Goal: Transaction & Acquisition: Book appointment/travel/reservation

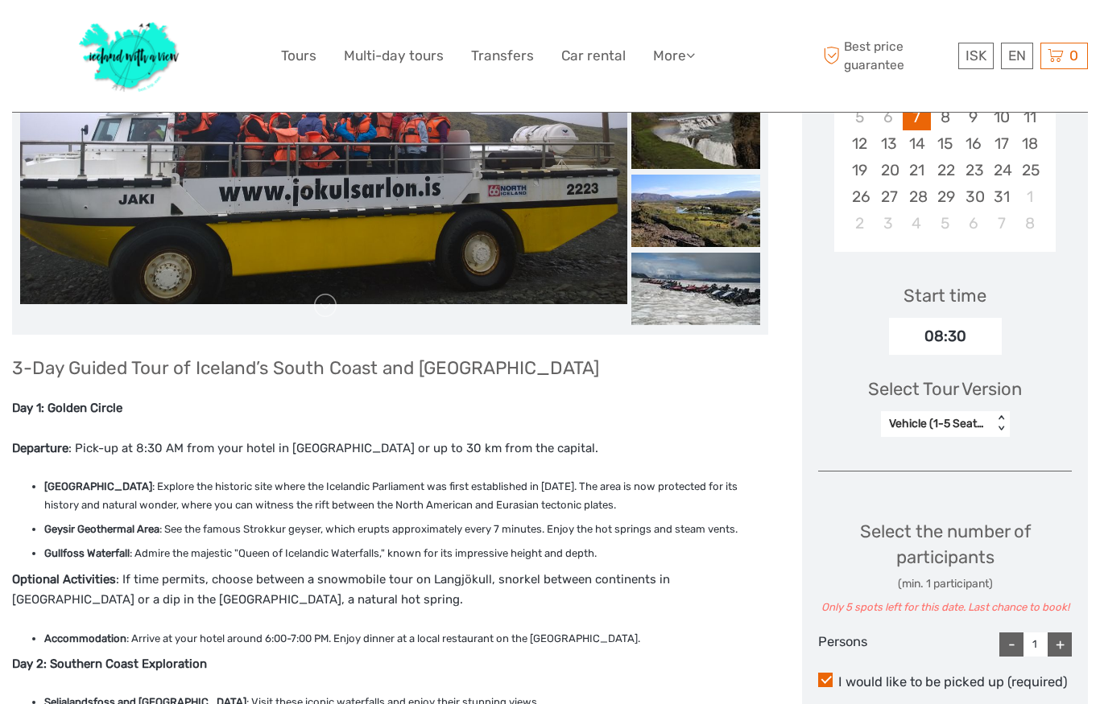
scroll to position [378, 0]
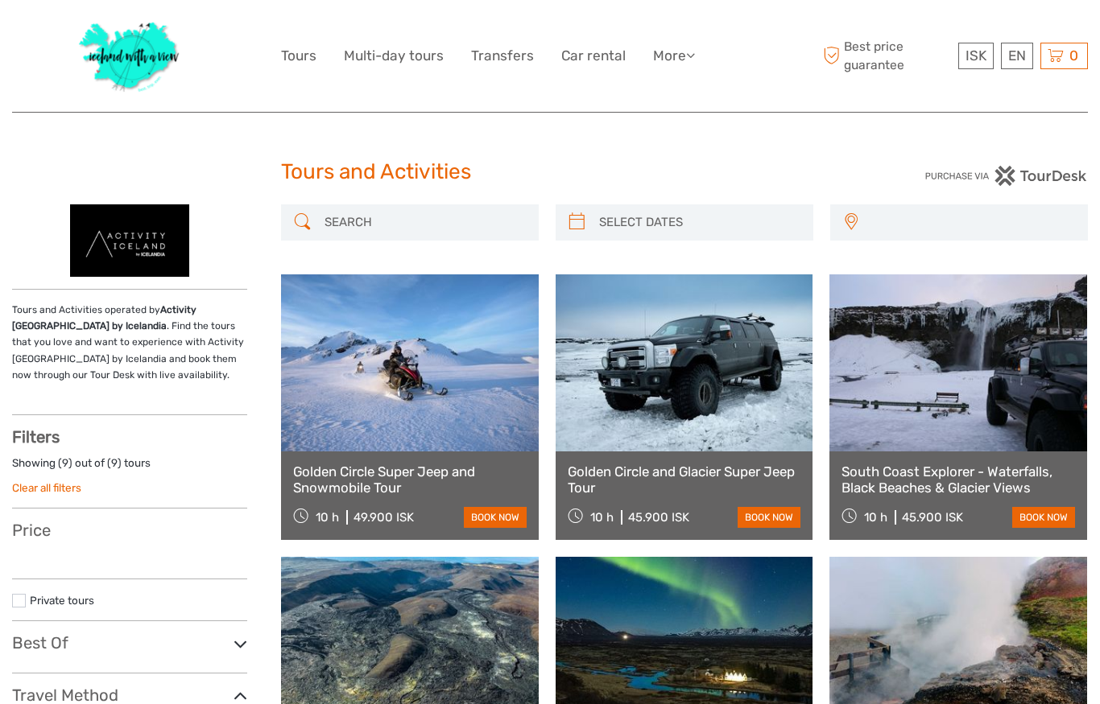
select select
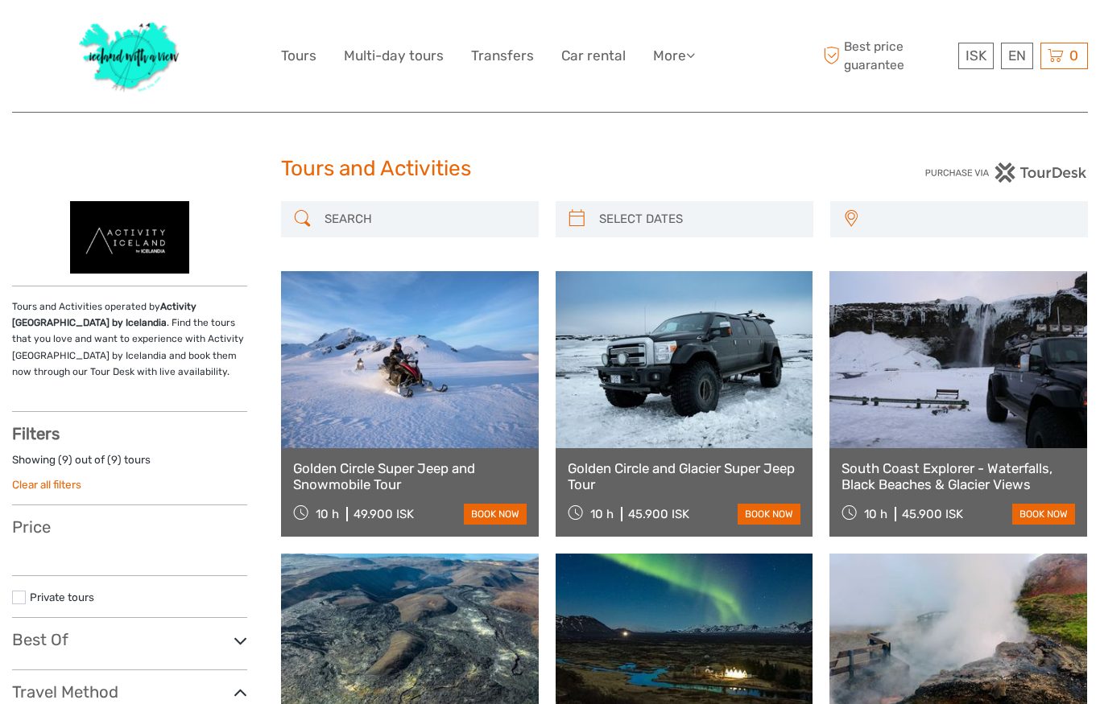
select select
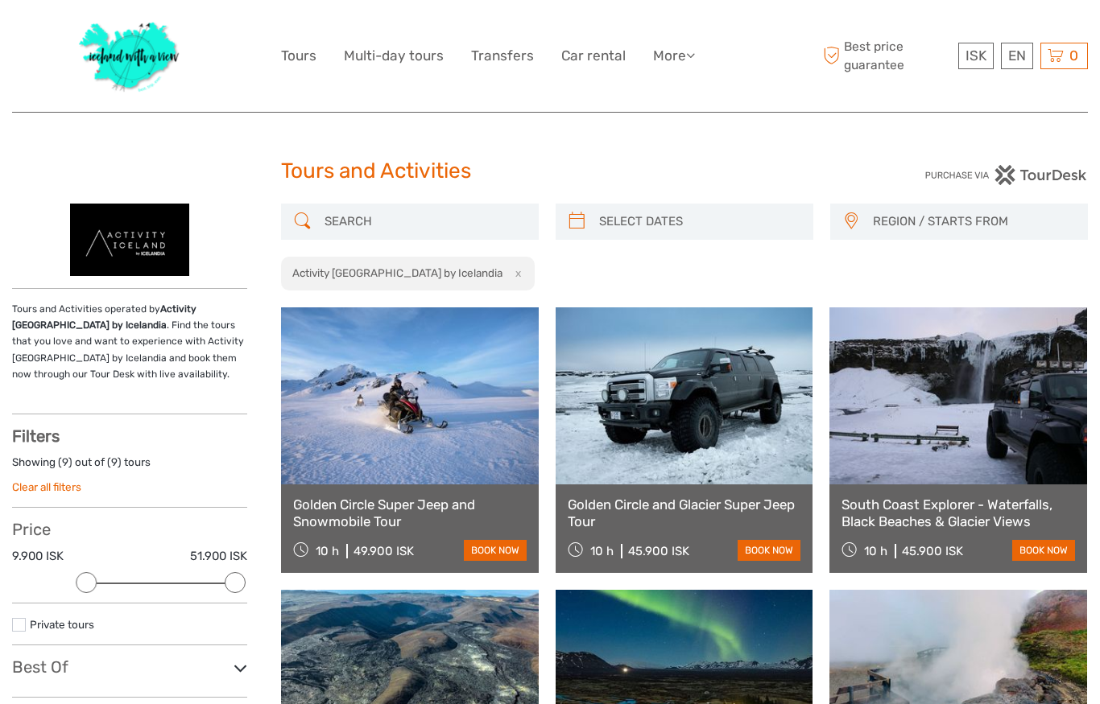
scroll to position [0, 0]
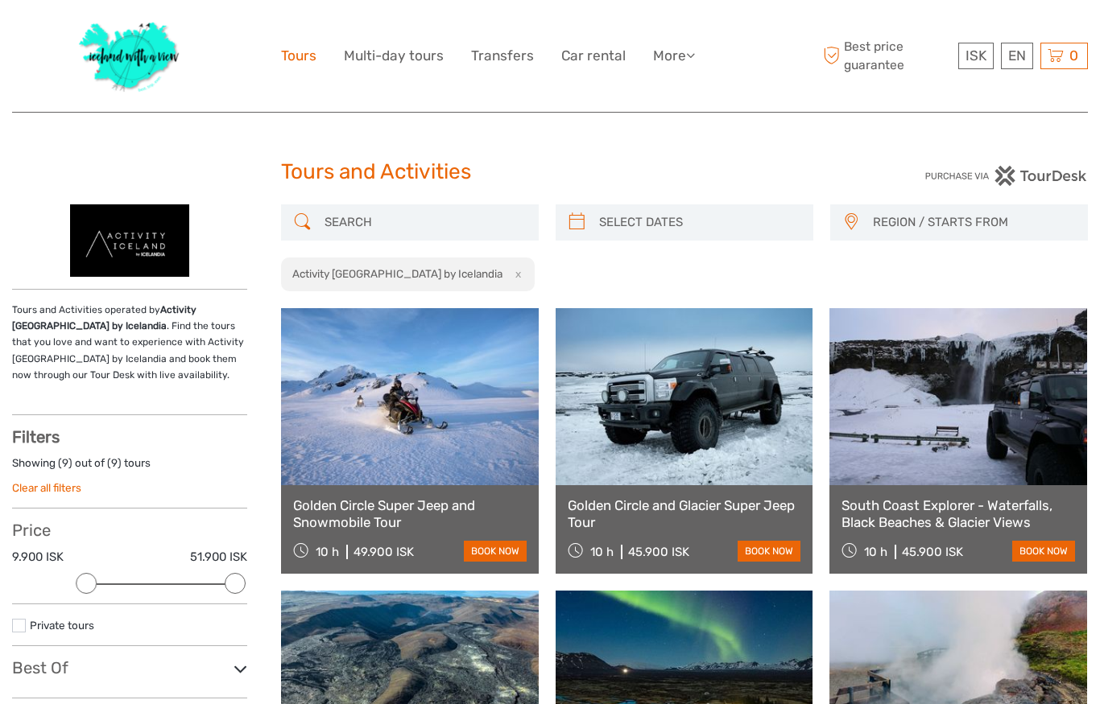
click at [301, 56] on link "Tours" at bounding box center [298, 55] width 35 height 23
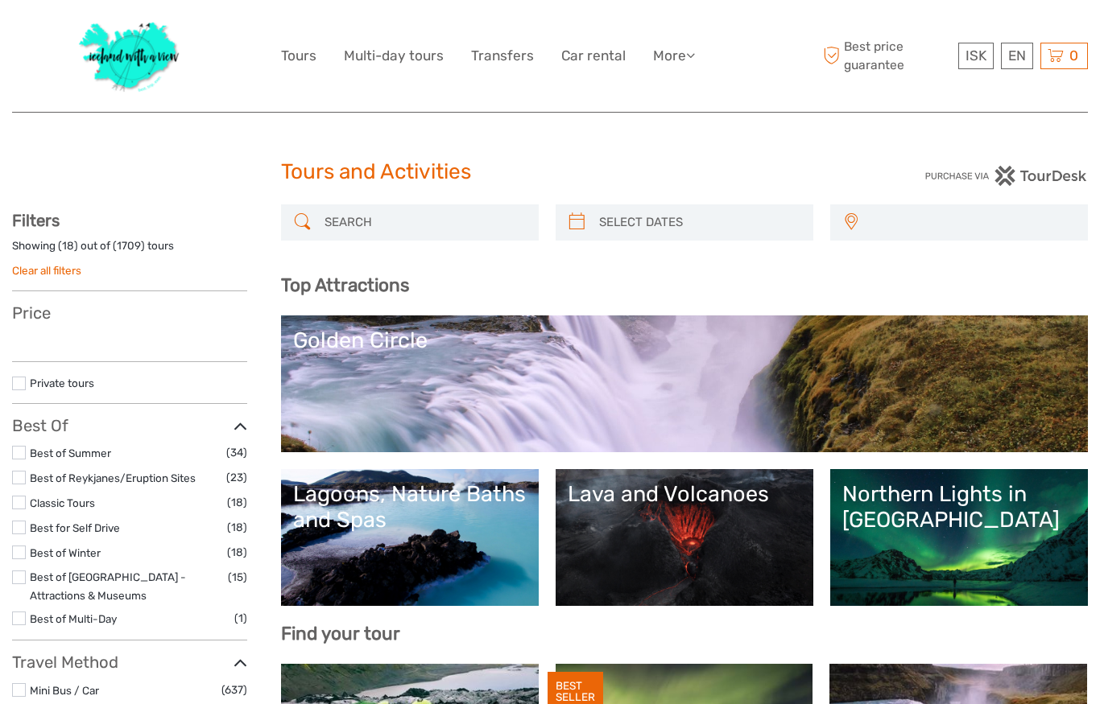
select select
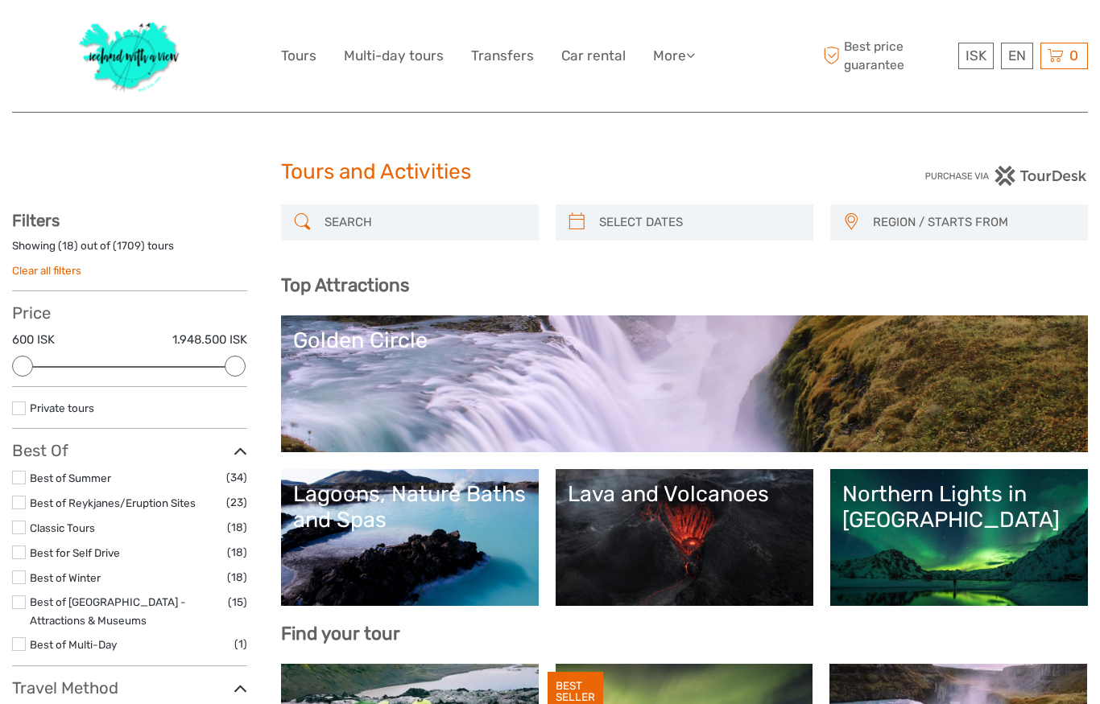
click at [372, 522] on div "Lagoons, Nature Baths and Spas" at bounding box center [409, 507] width 233 height 52
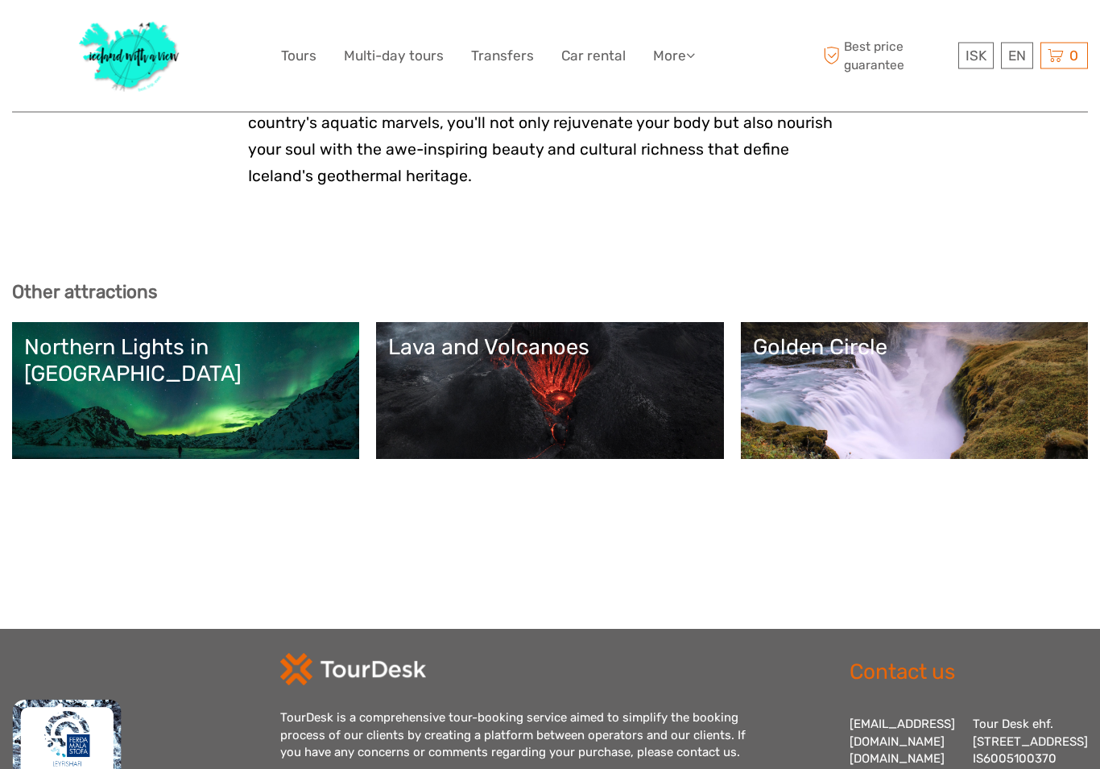
scroll to position [4317, 0]
click at [905, 334] on link "Golden Circle" at bounding box center [914, 390] width 323 height 113
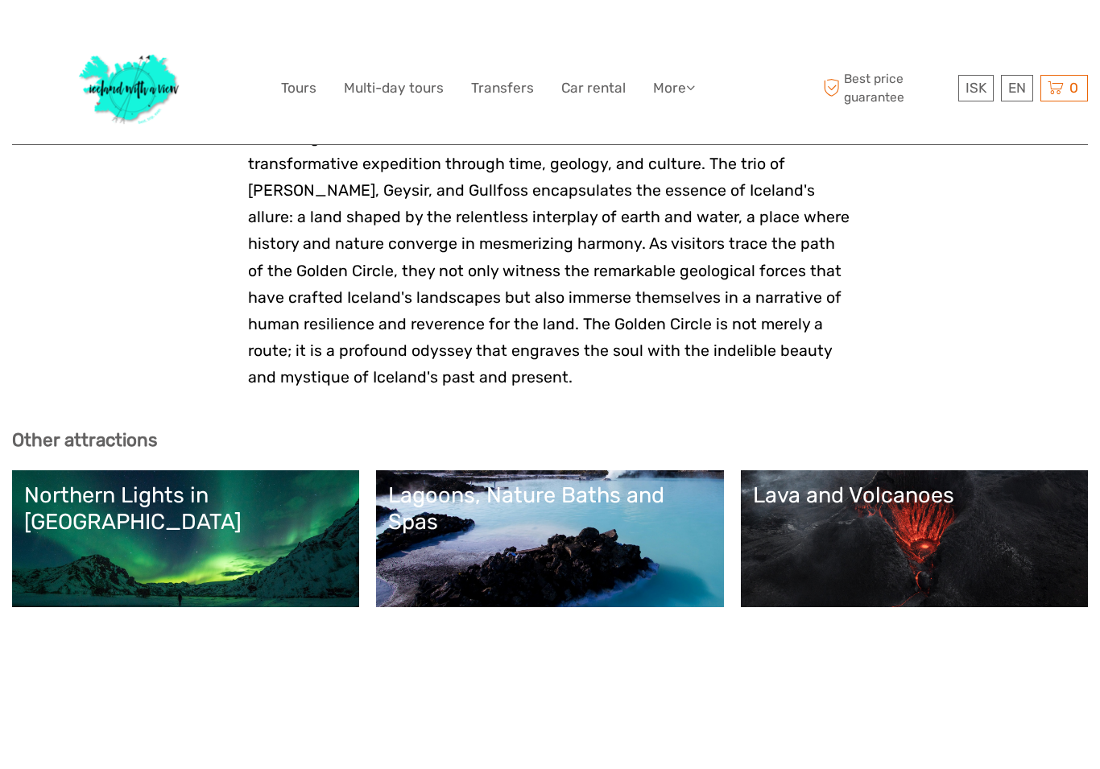
scroll to position [4682, 0]
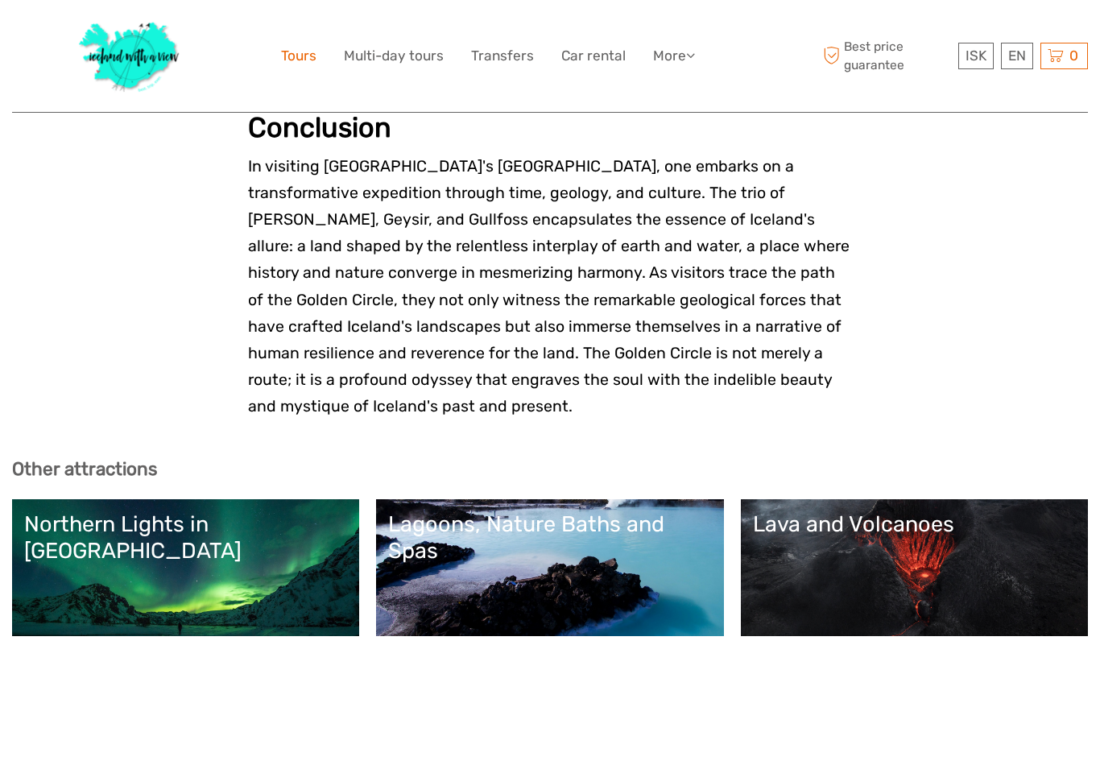
click at [297, 56] on link "Tours" at bounding box center [298, 55] width 35 height 23
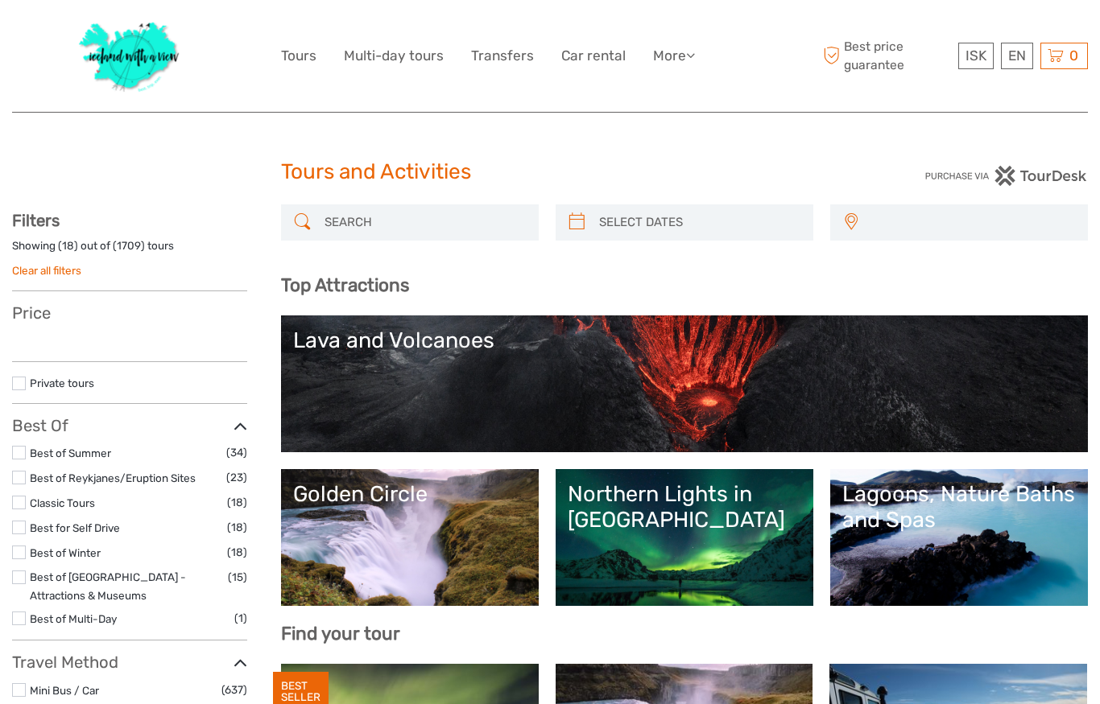
select select
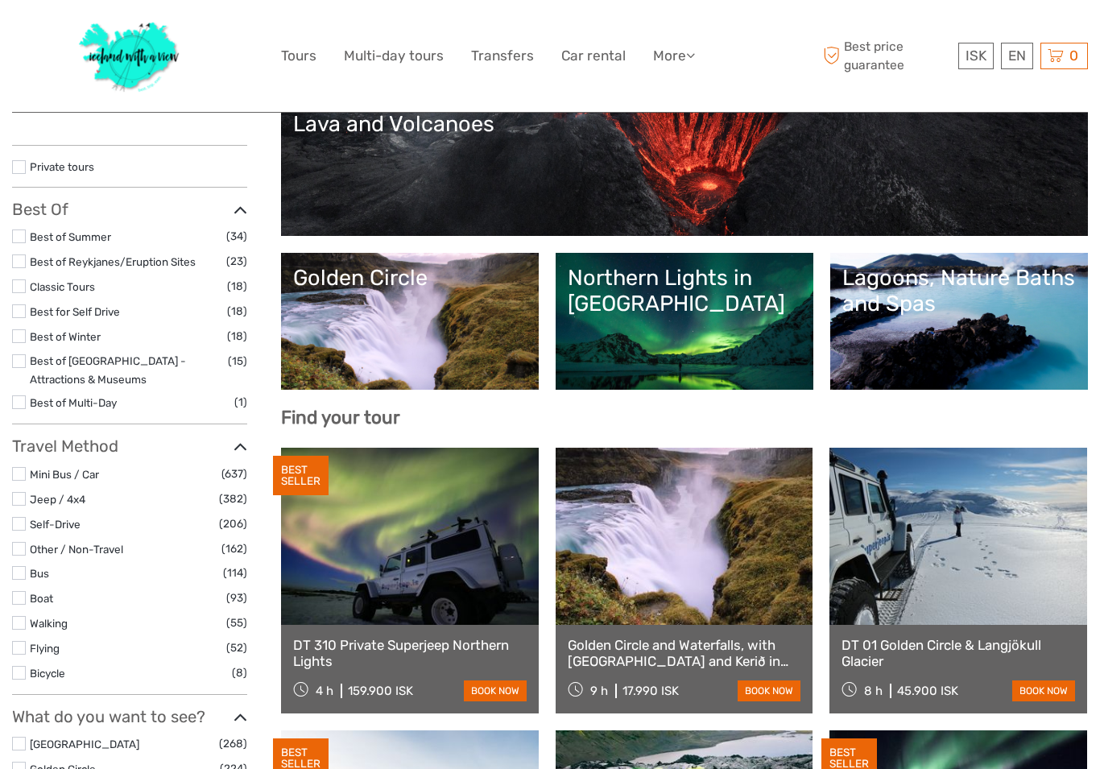
select select
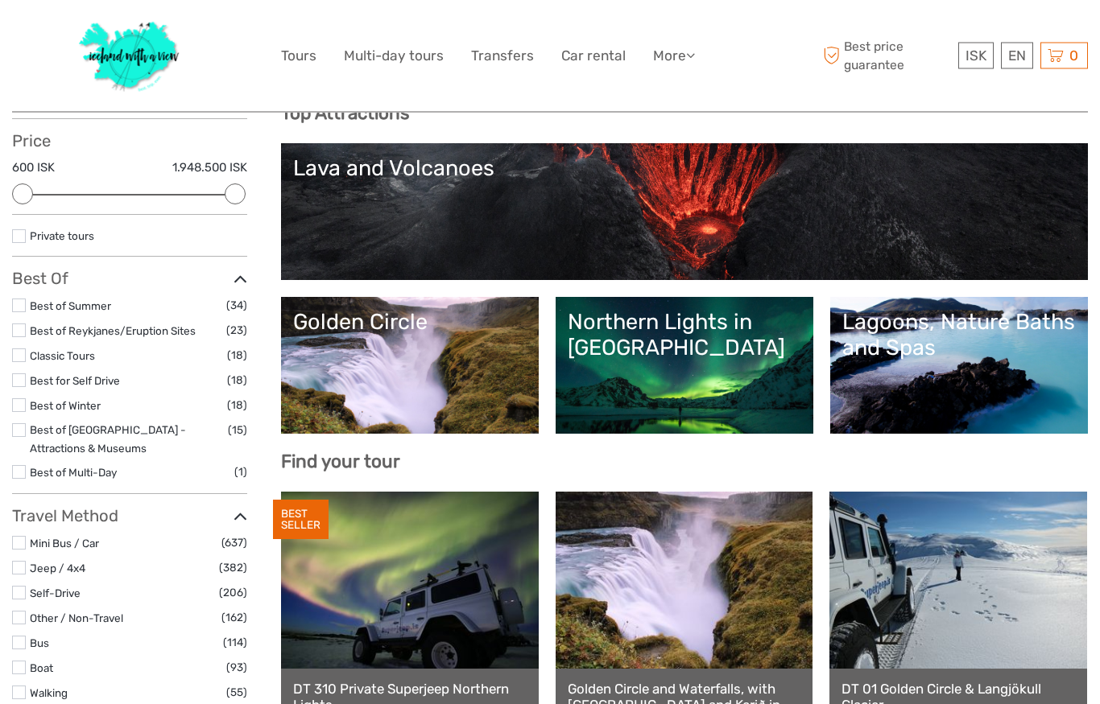
scroll to position [162, 0]
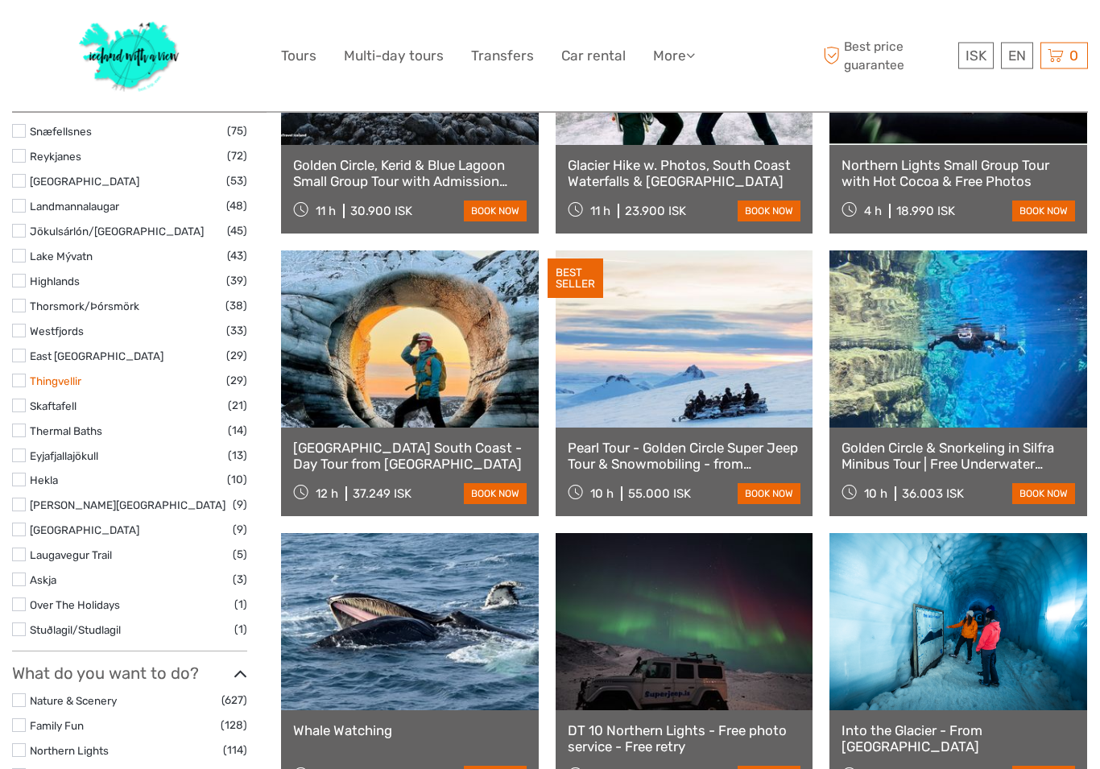
click at [66, 375] on link "Thingvellir" at bounding box center [56, 381] width 52 height 13
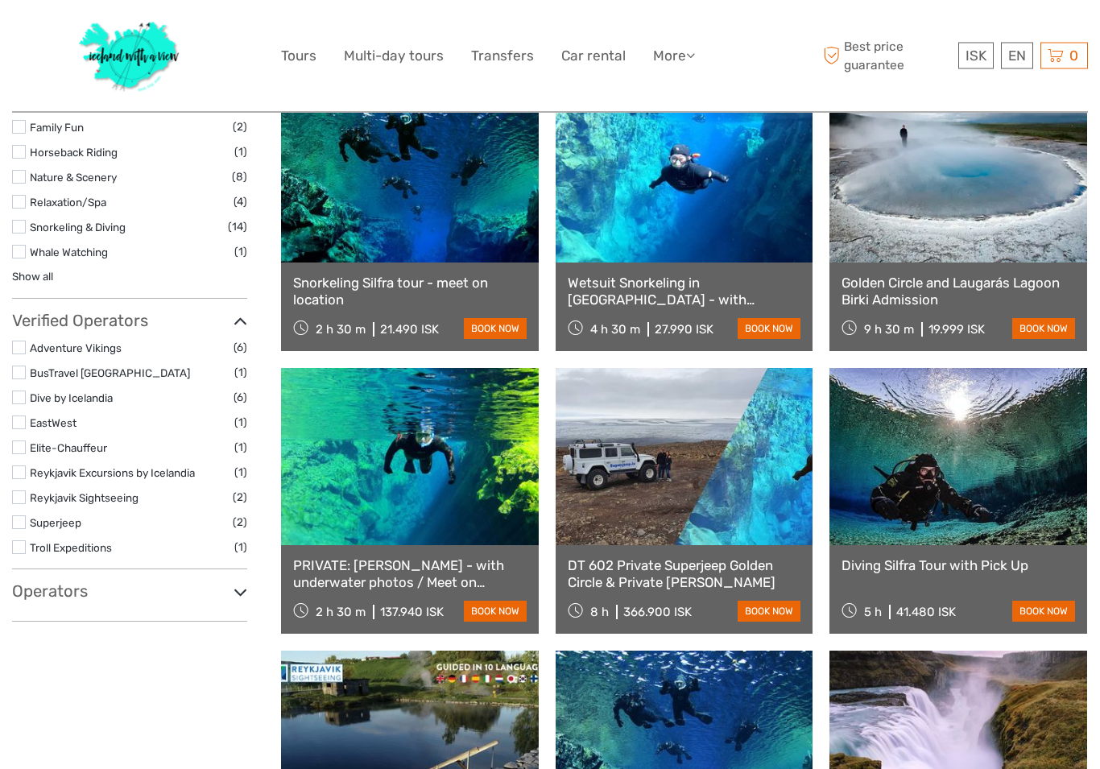
scroll to position [808, 0]
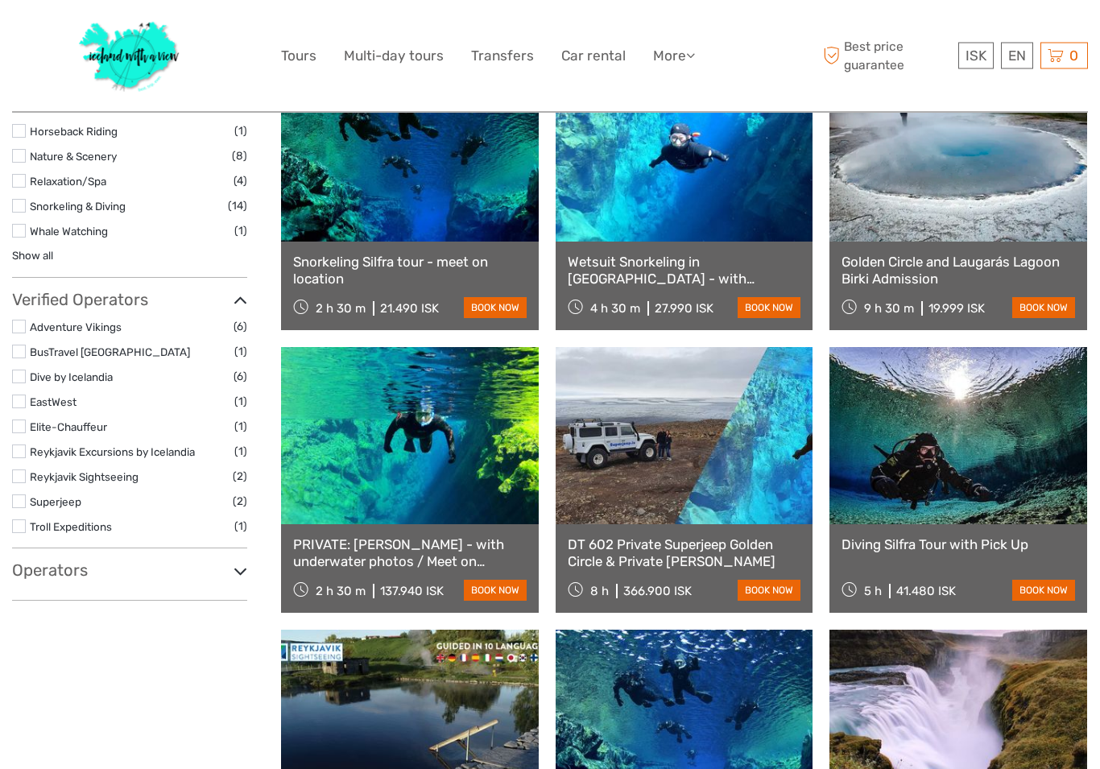
click at [365, 267] on link "Snorkeling Silfra tour - meet on location" at bounding box center [409, 270] width 233 height 33
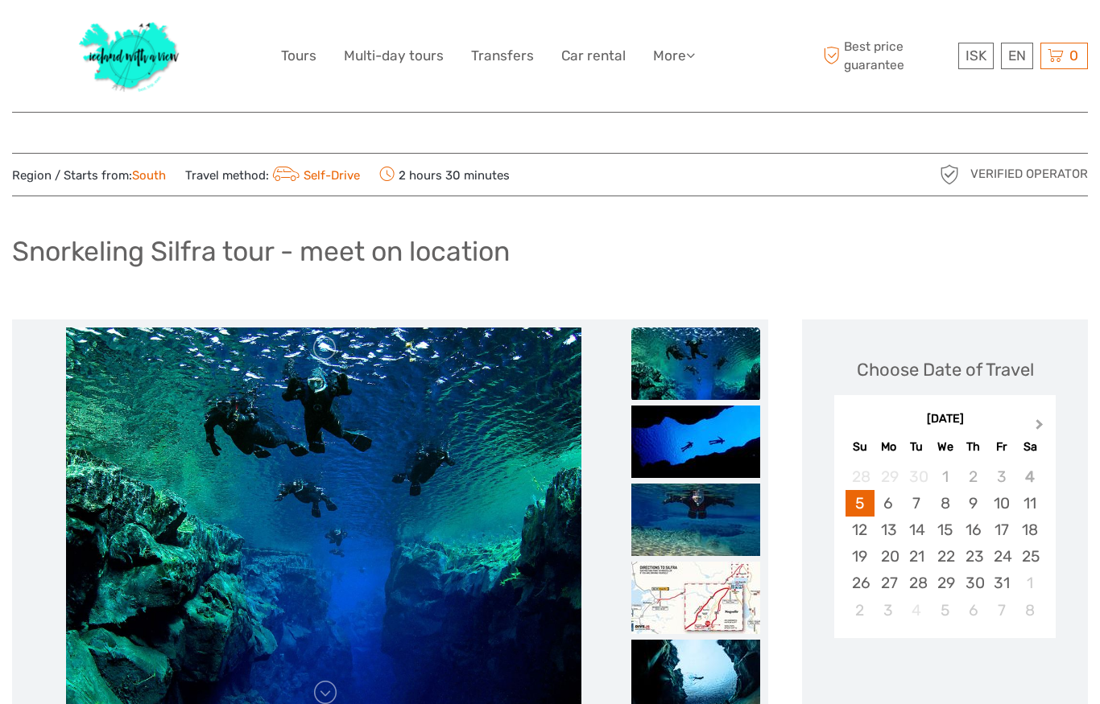
click at [1039, 422] on span "Next Month" at bounding box center [1039, 427] width 0 height 23
click at [913, 553] on div "18" at bounding box center [917, 556] width 28 height 27
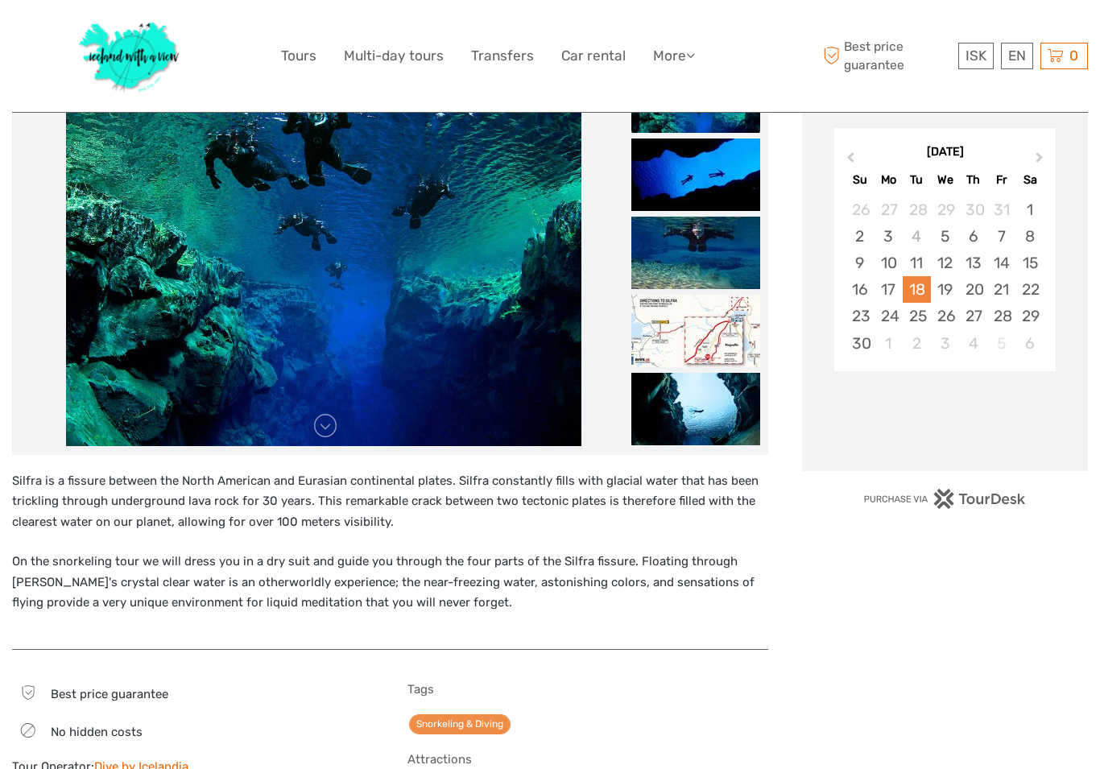
scroll to position [283, 0]
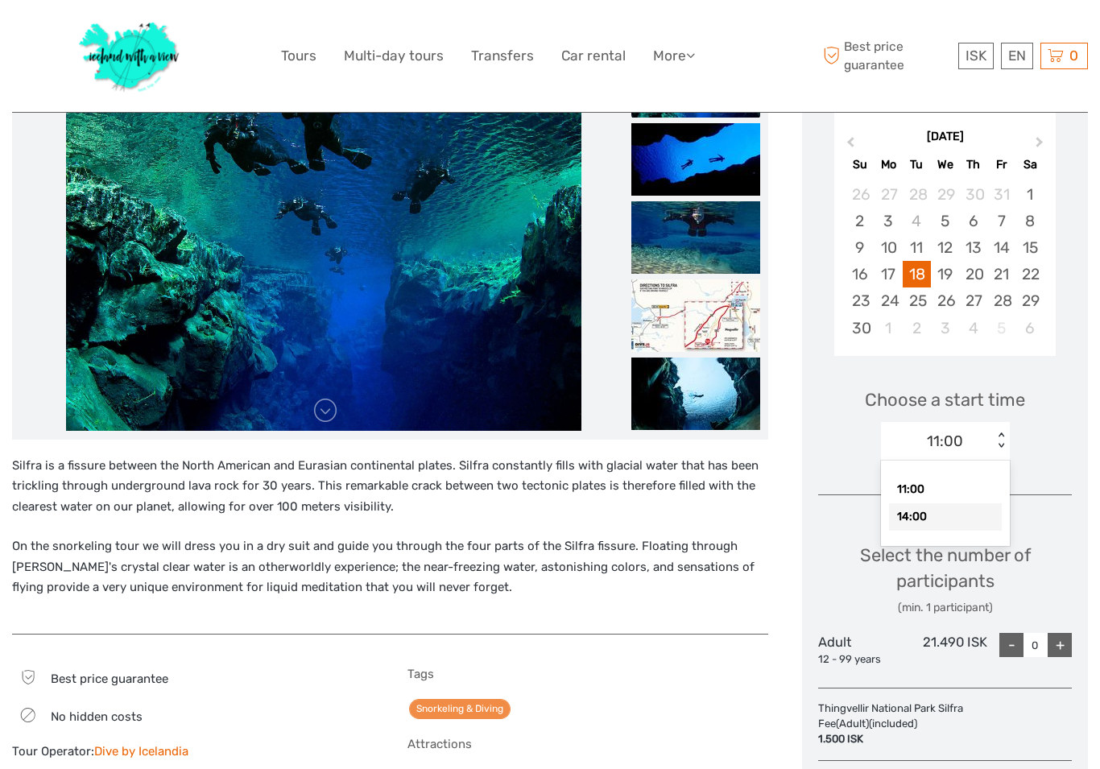
click at [957, 503] on div "14:00" at bounding box center [945, 516] width 113 height 27
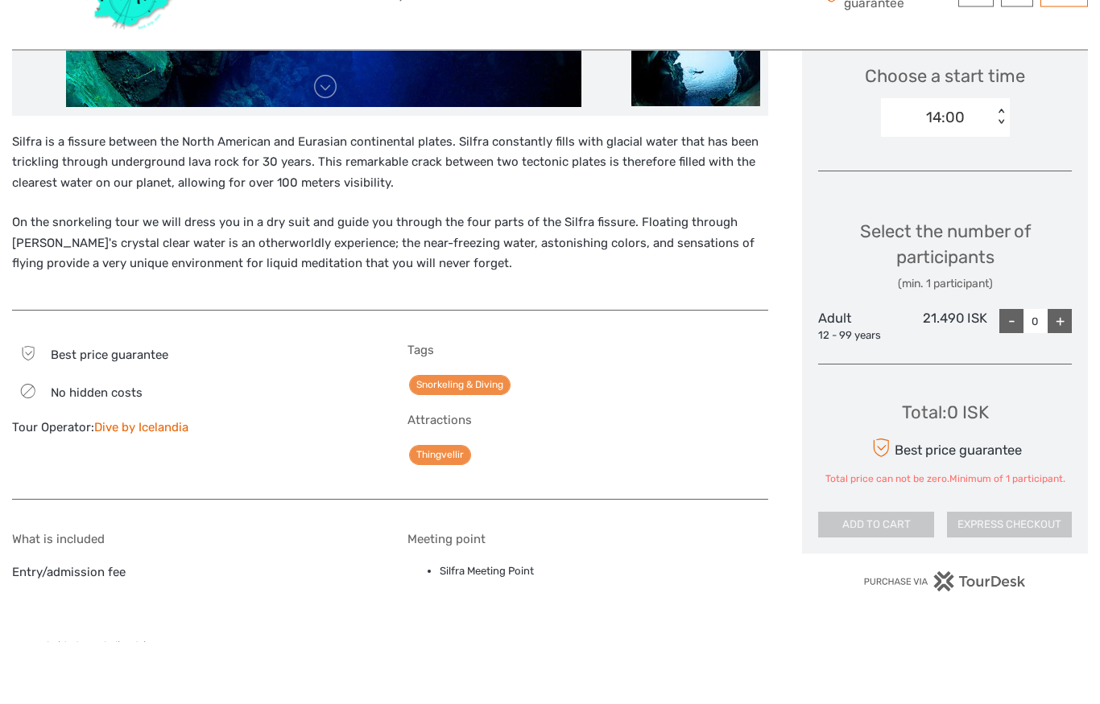
scroll to position [606, 0]
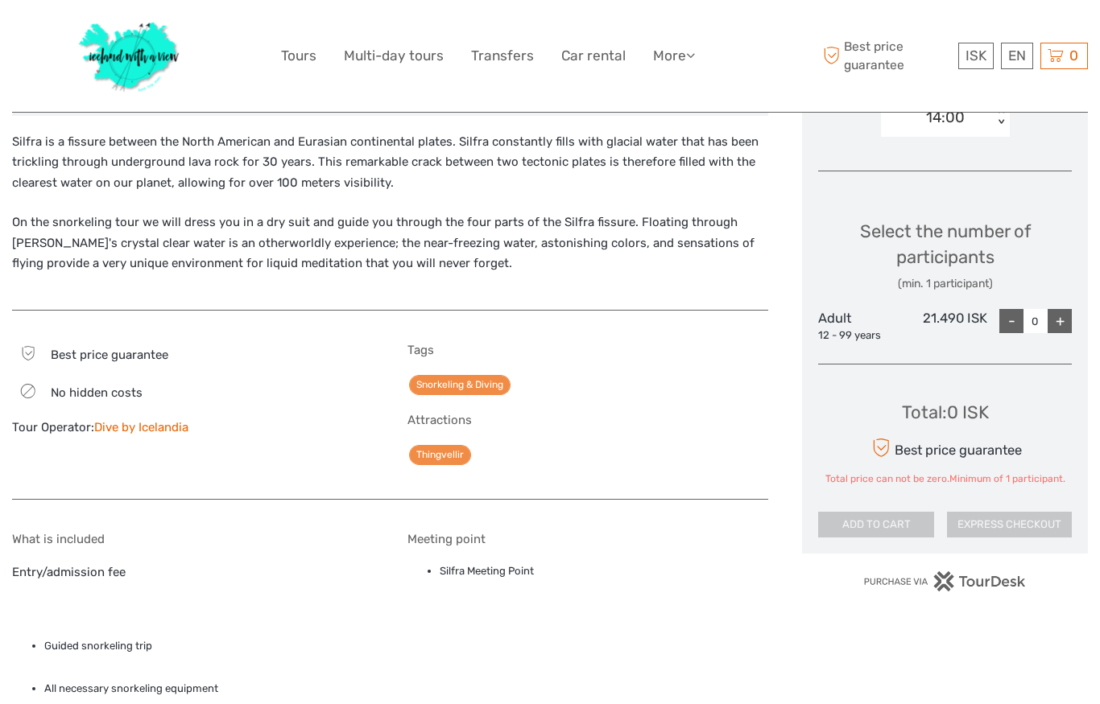
click at [1064, 314] on div "+" at bounding box center [1059, 321] width 24 height 24
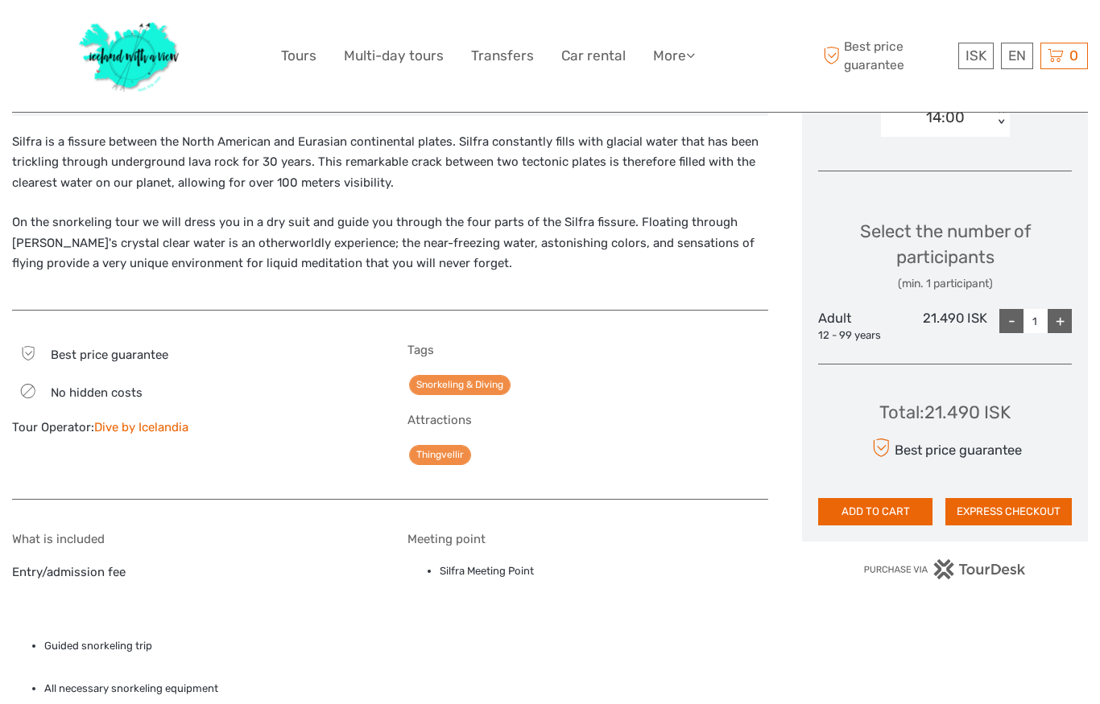
click at [1065, 312] on div "+" at bounding box center [1059, 321] width 24 height 24
type input "2"
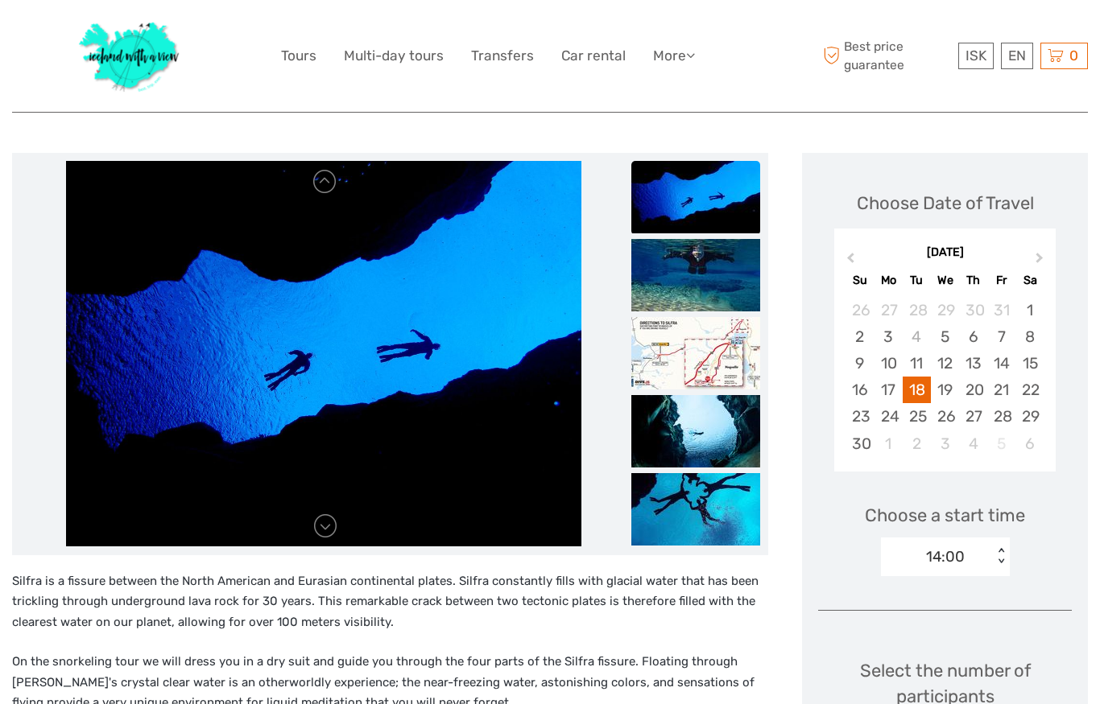
scroll to position [0, 0]
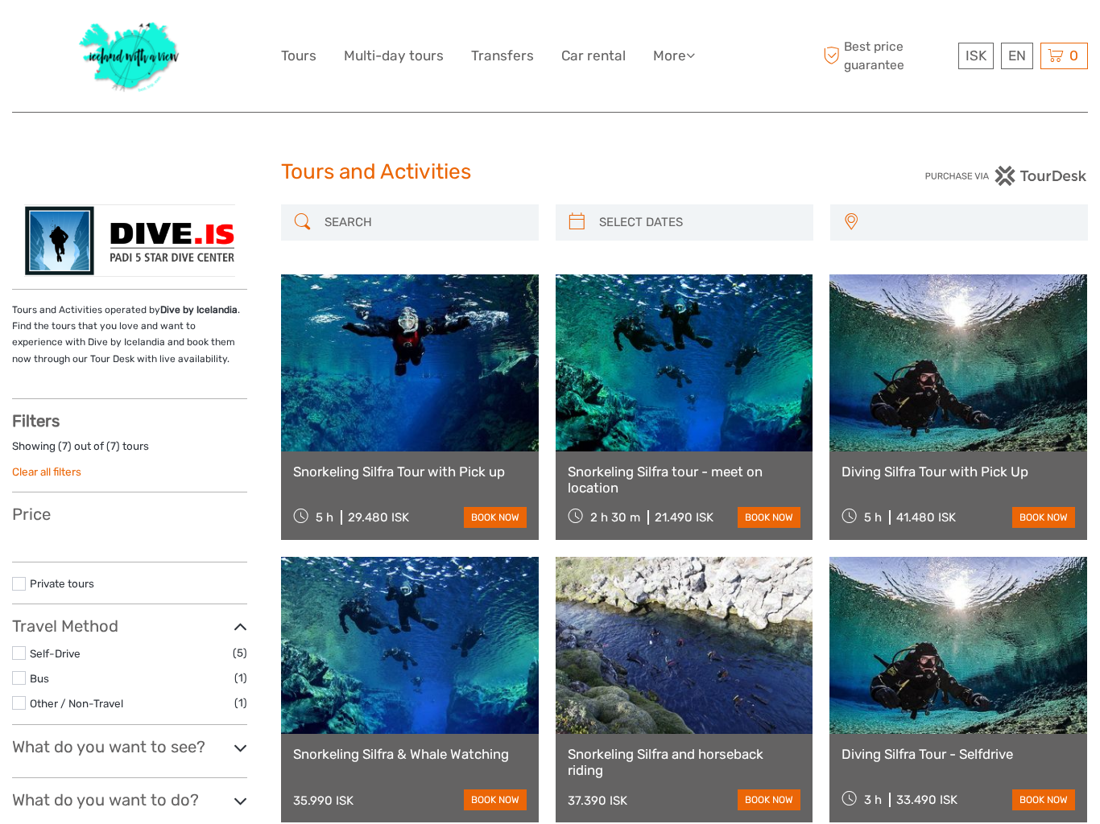
select select
